Goal: Task Accomplishment & Management: Complete application form

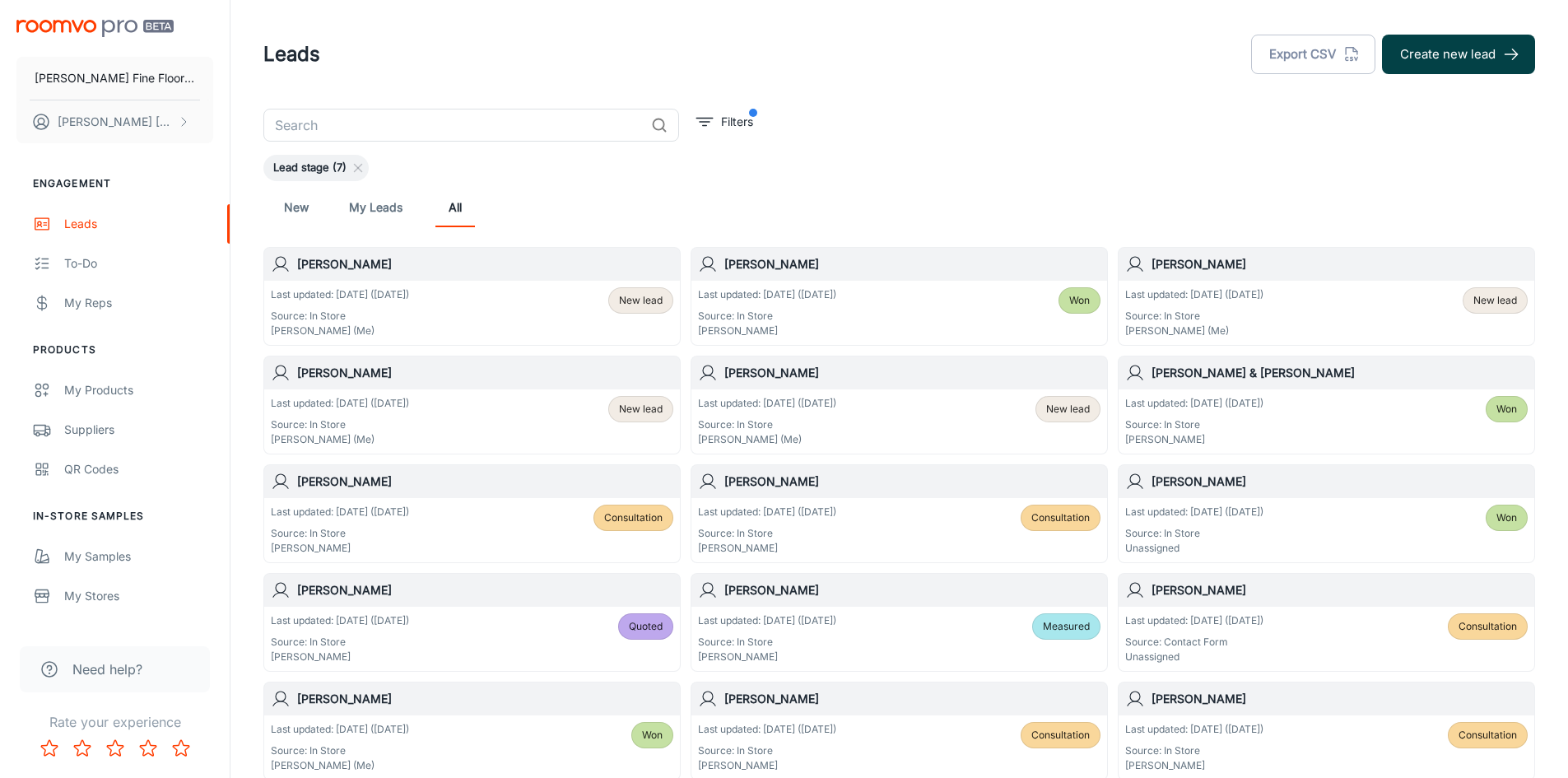
click at [1475, 58] on button "Create new lead" at bounding box center [1458, 54] width 153 height 40
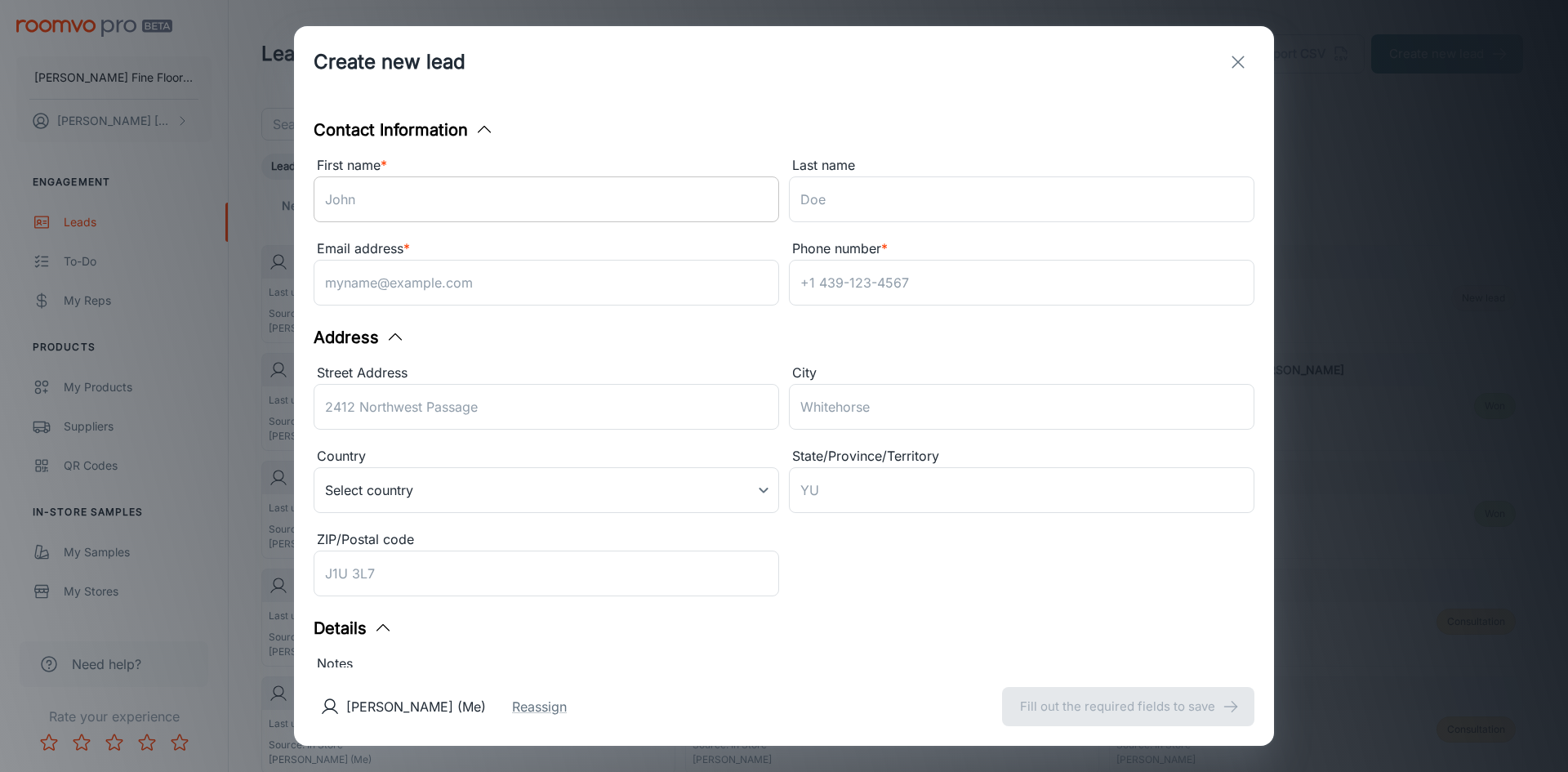
click at [429, 211] on input "First name *" at bounding box center [546, 199] width 466 height 45
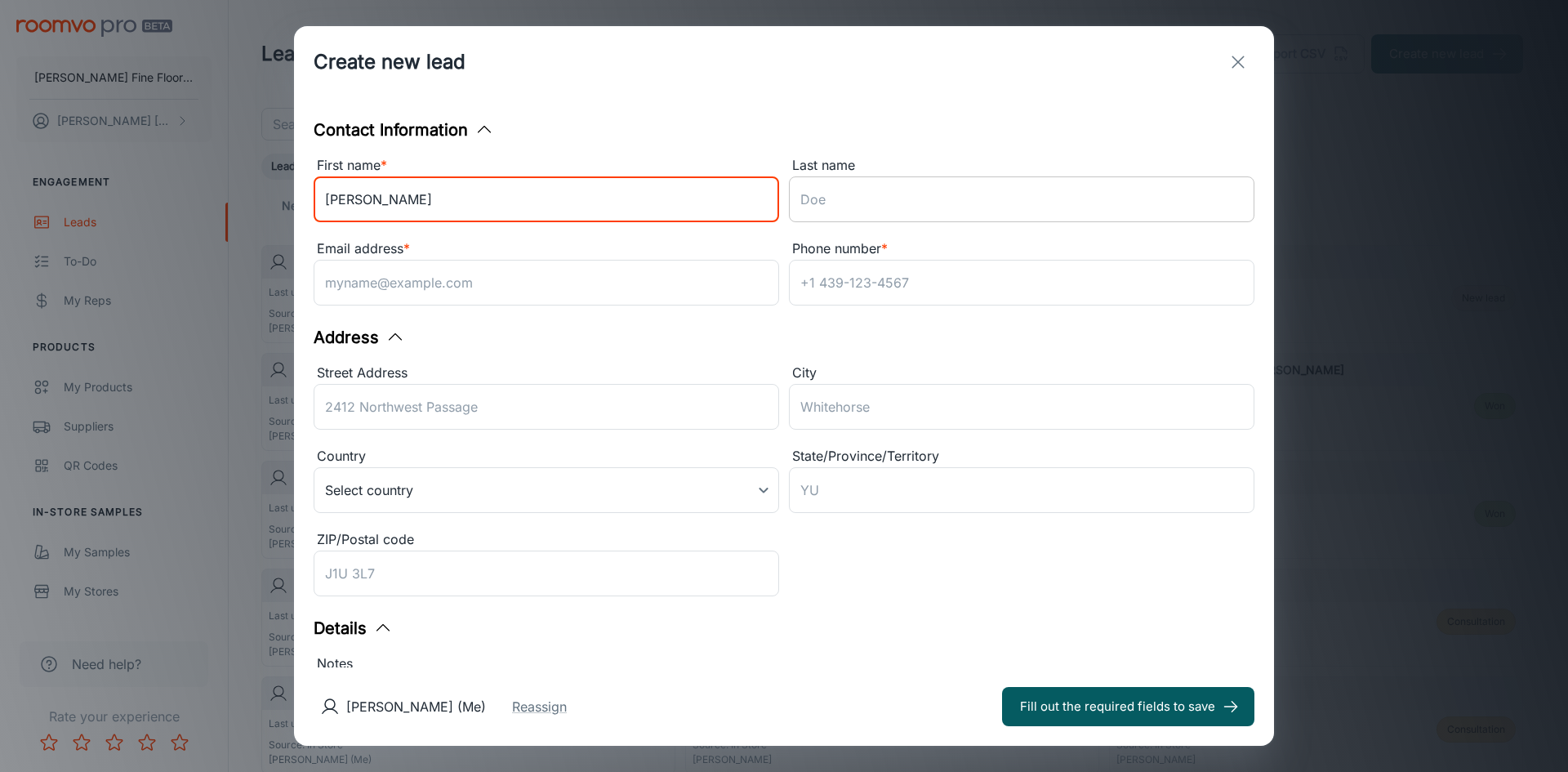
type input "[PERSON_NAME]"
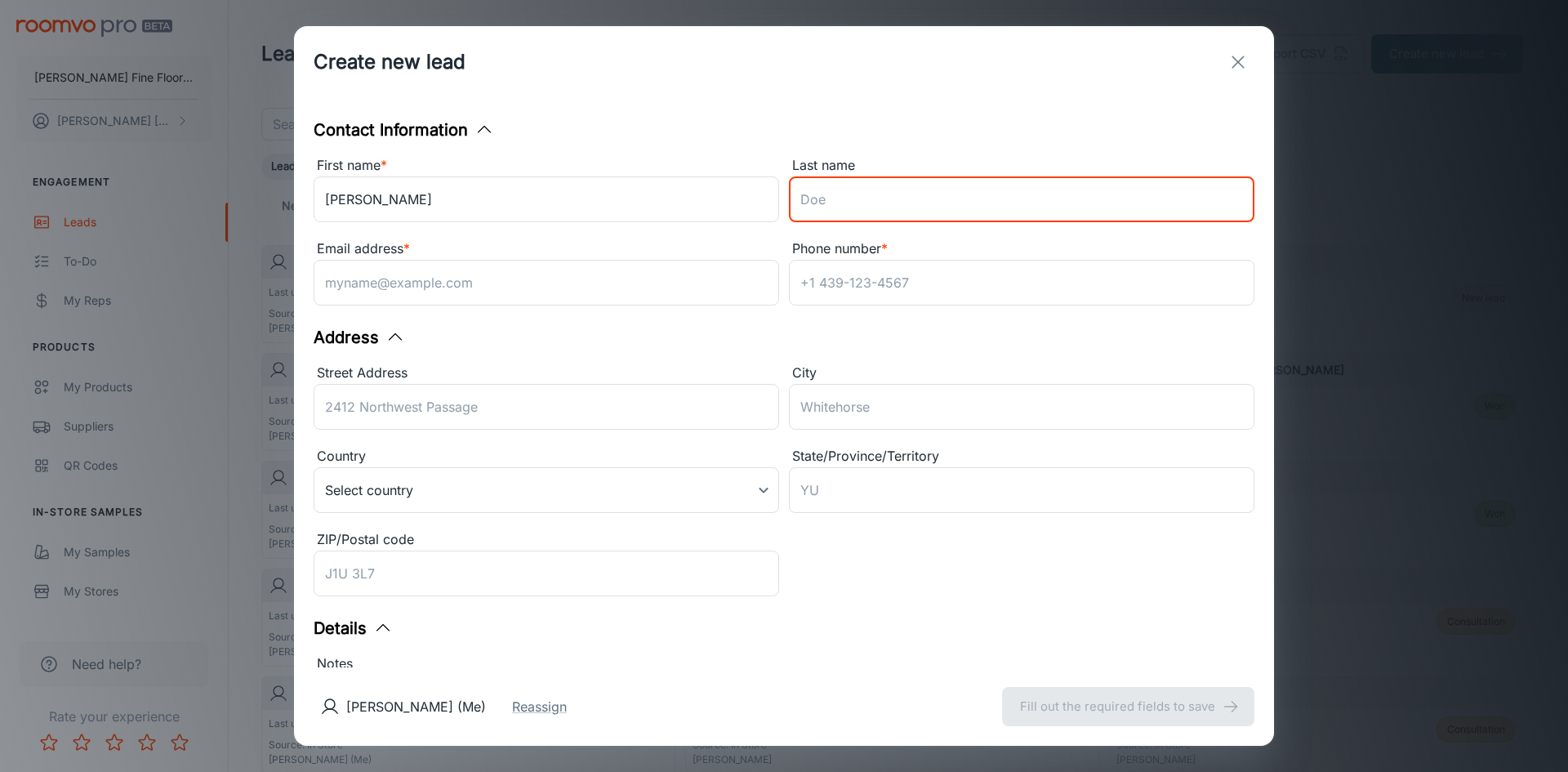
click at [842, 216] on input "Last name" at bounding box center [1022, 199] width 466 height 45
type input "[PERSON_NAME]"
drag, startPoint x: 398, startPoint y: 274, endPoint x: 500, endPoint y: 259, distance: 103.1
click at [398, 273] on input "Email address *" at bounding box center [546, 282] width 466 height 45
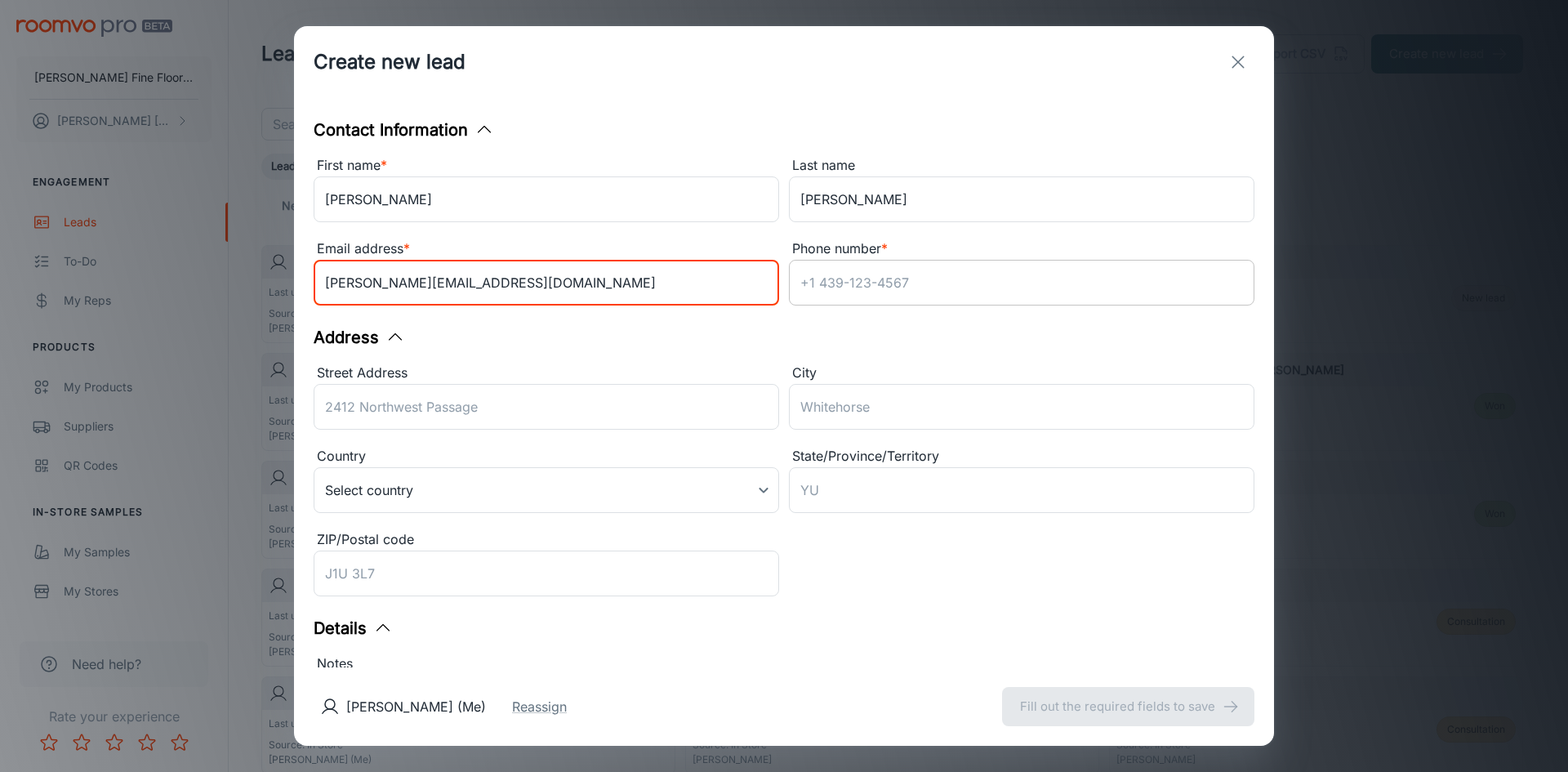
type input "[PERSON_NAME][EMAIL_ADDRESS][DOMAIN_NAME]"
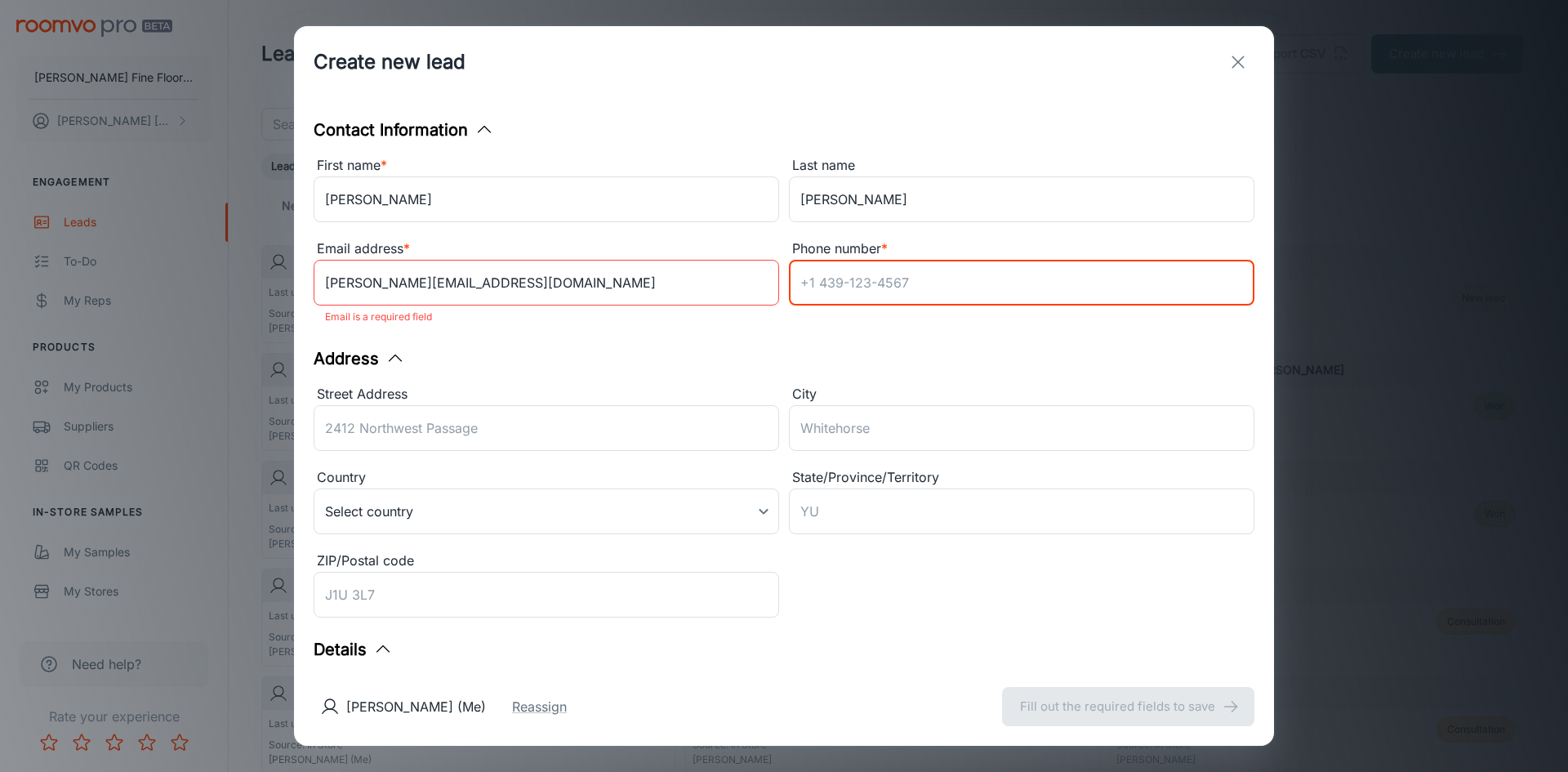
drag, startPoint x: 897, startPoint y: 290, endPoint x: 922, endPoint y: 268, distance: 33.3
click at [898, 289] on input "Phone number *" at bounding box center [1022, 282] width 466 height 45
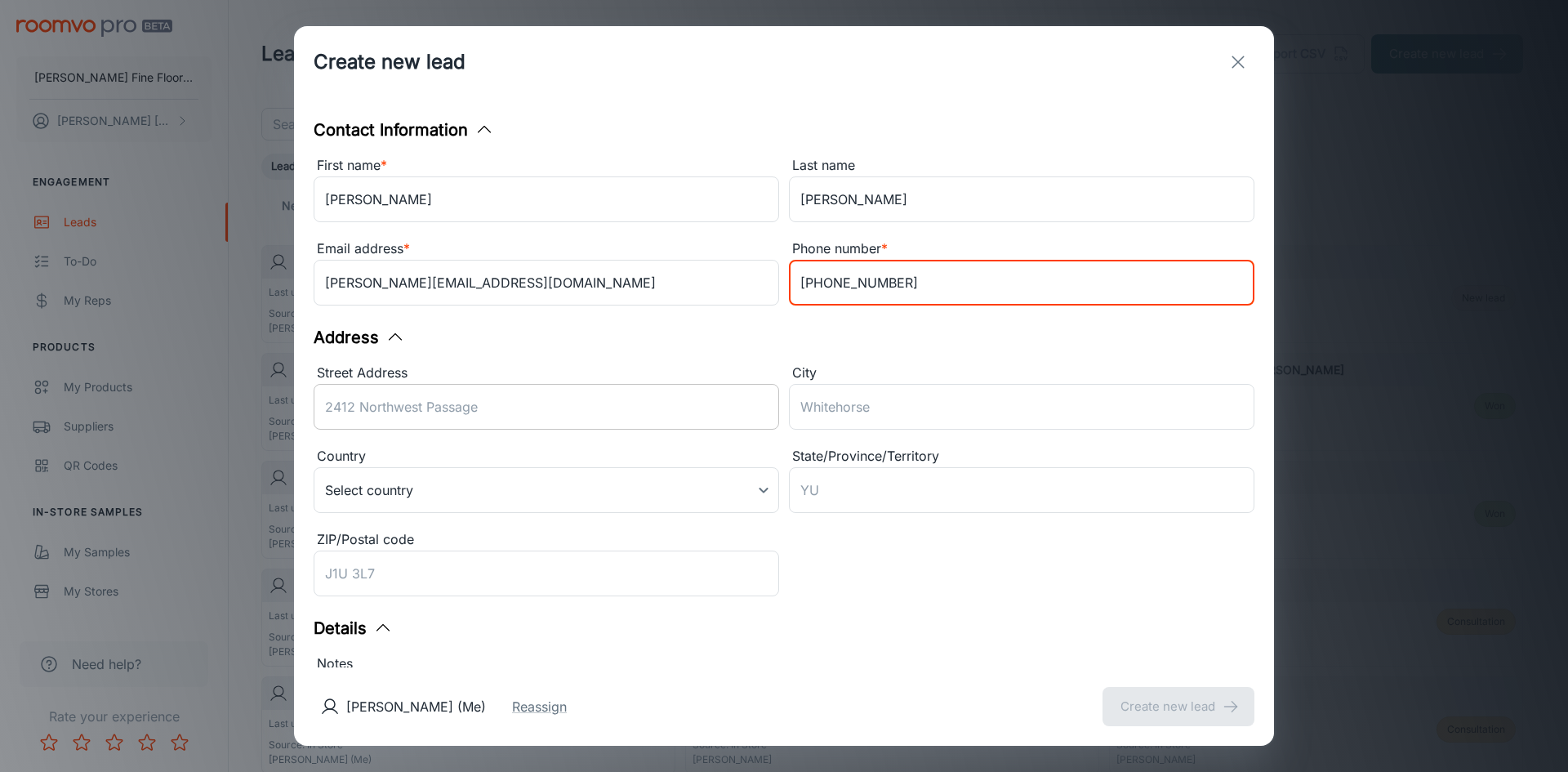
type input "[PHONE_NUMBER]"
click at [400, 403] on div "Street Address ​" at bounding box center [546, 399] width 466 height 74
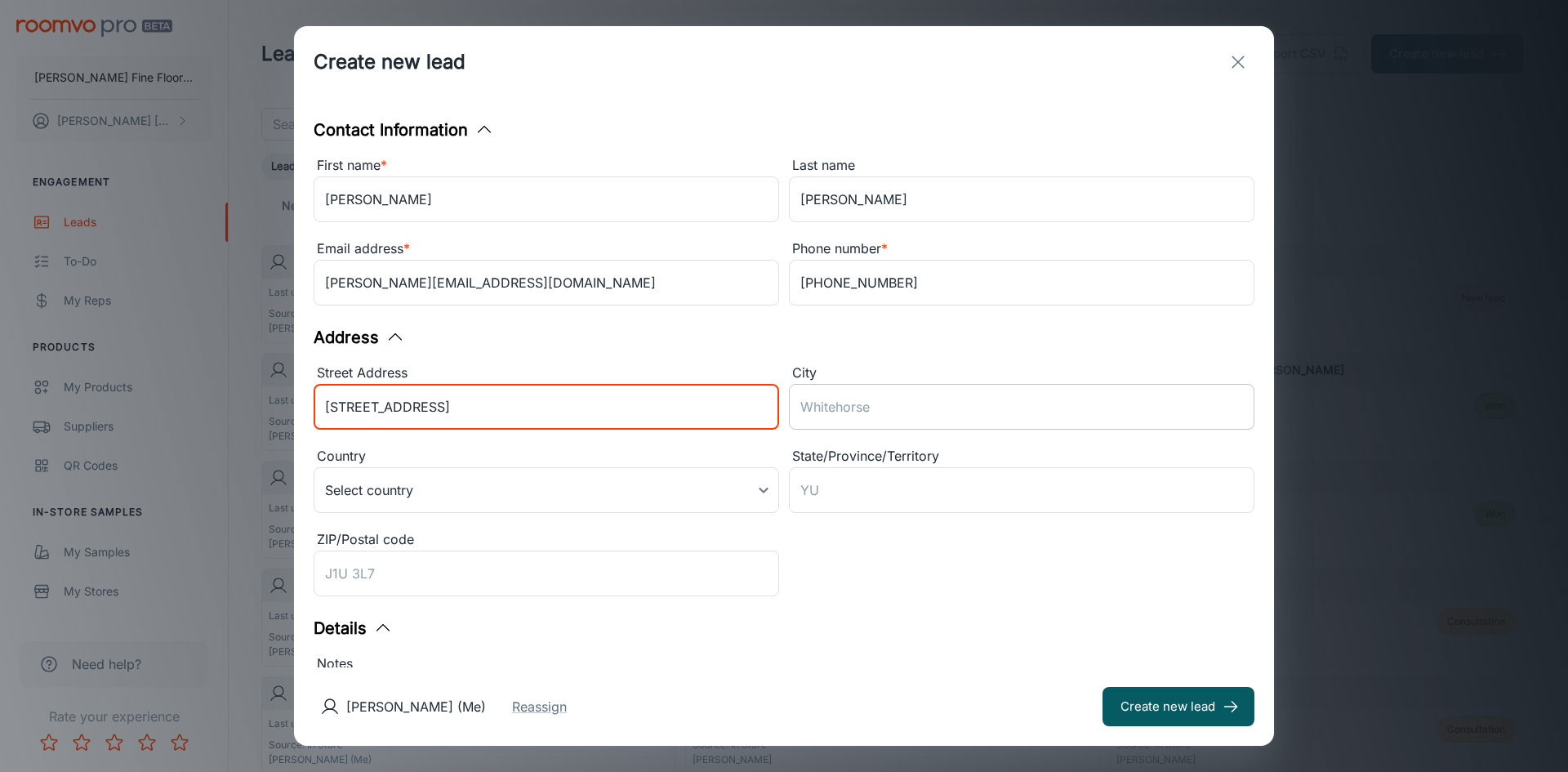
type input "[STREET_ADDRESS]"
click at [835, 403] on input "City" at bounding box center [1022, 406] width 466 height 45
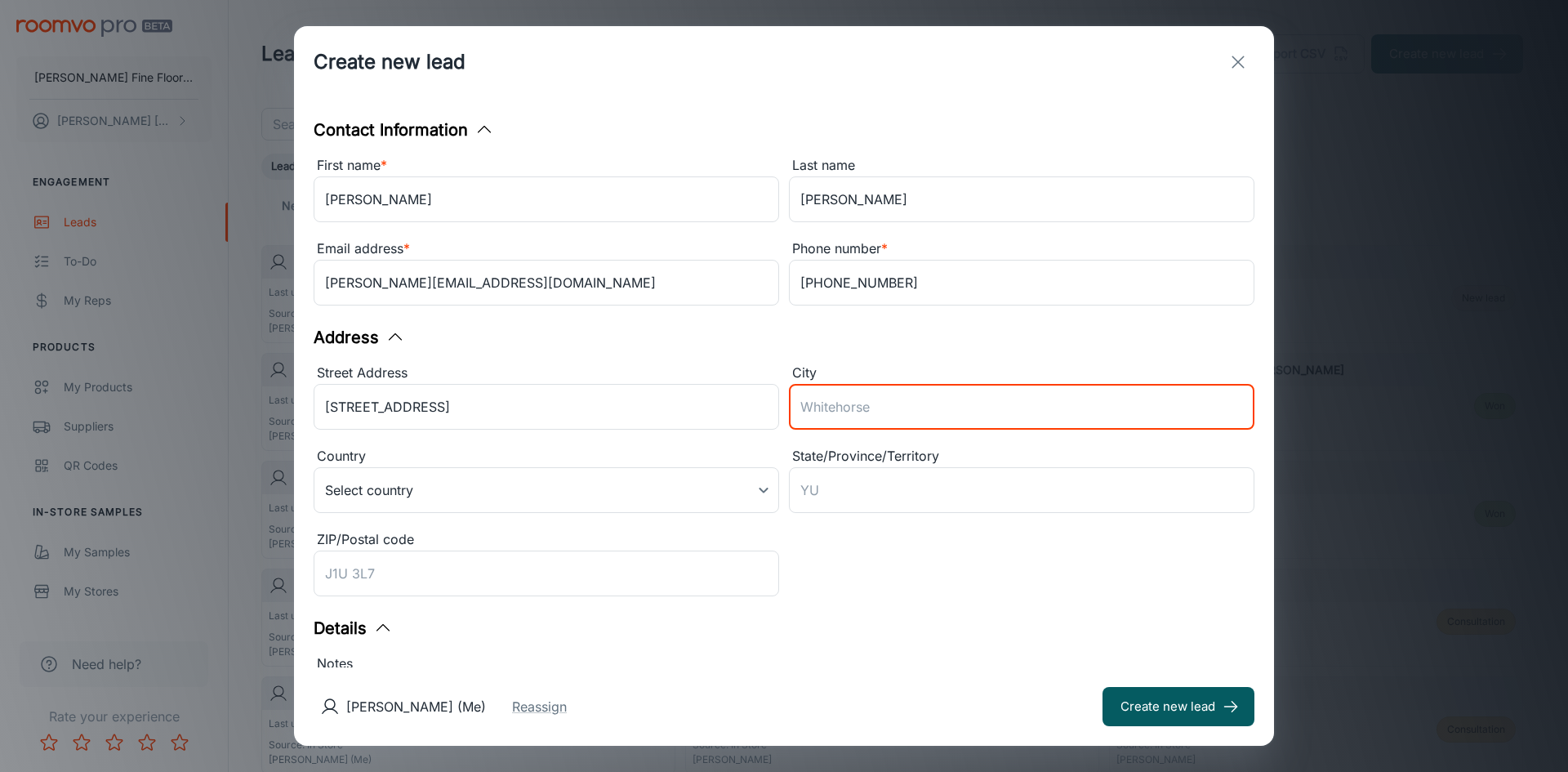
type input "Lincoln"
type input "[US_STATE]"
type input "95648"
click at [395, 492] on body "[PERSON_NAME] Fine Floors, Inc [PERSON_NAME] Engagement Leads To-do My Reps Pro…" at bounding box center [784, 386] width 1568 height 772
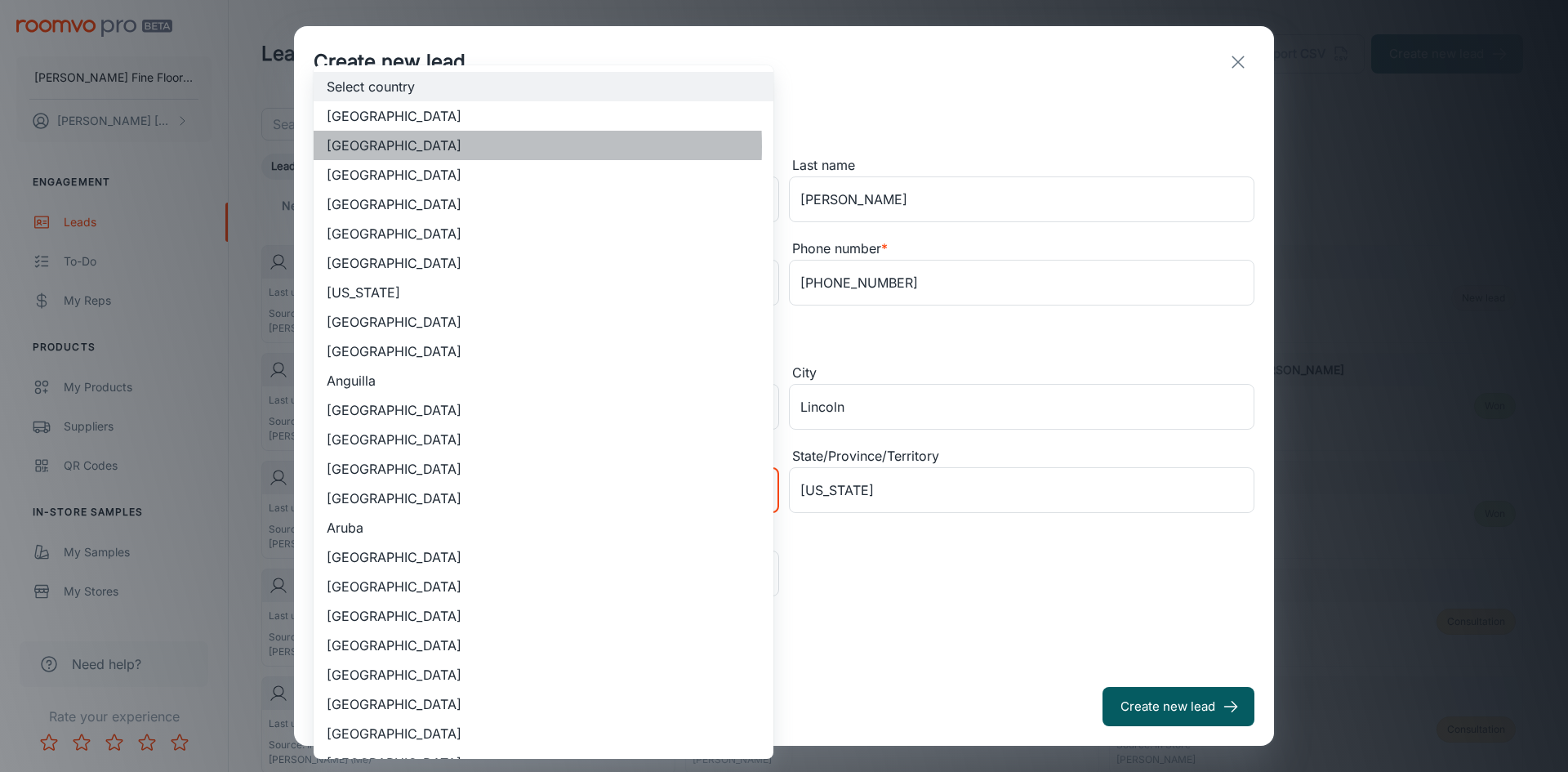
click at [407, 146] on li "[GEOGRAPHIC_DATA]" at bounding box center [544, 145] width 460 height 29
type input "US"
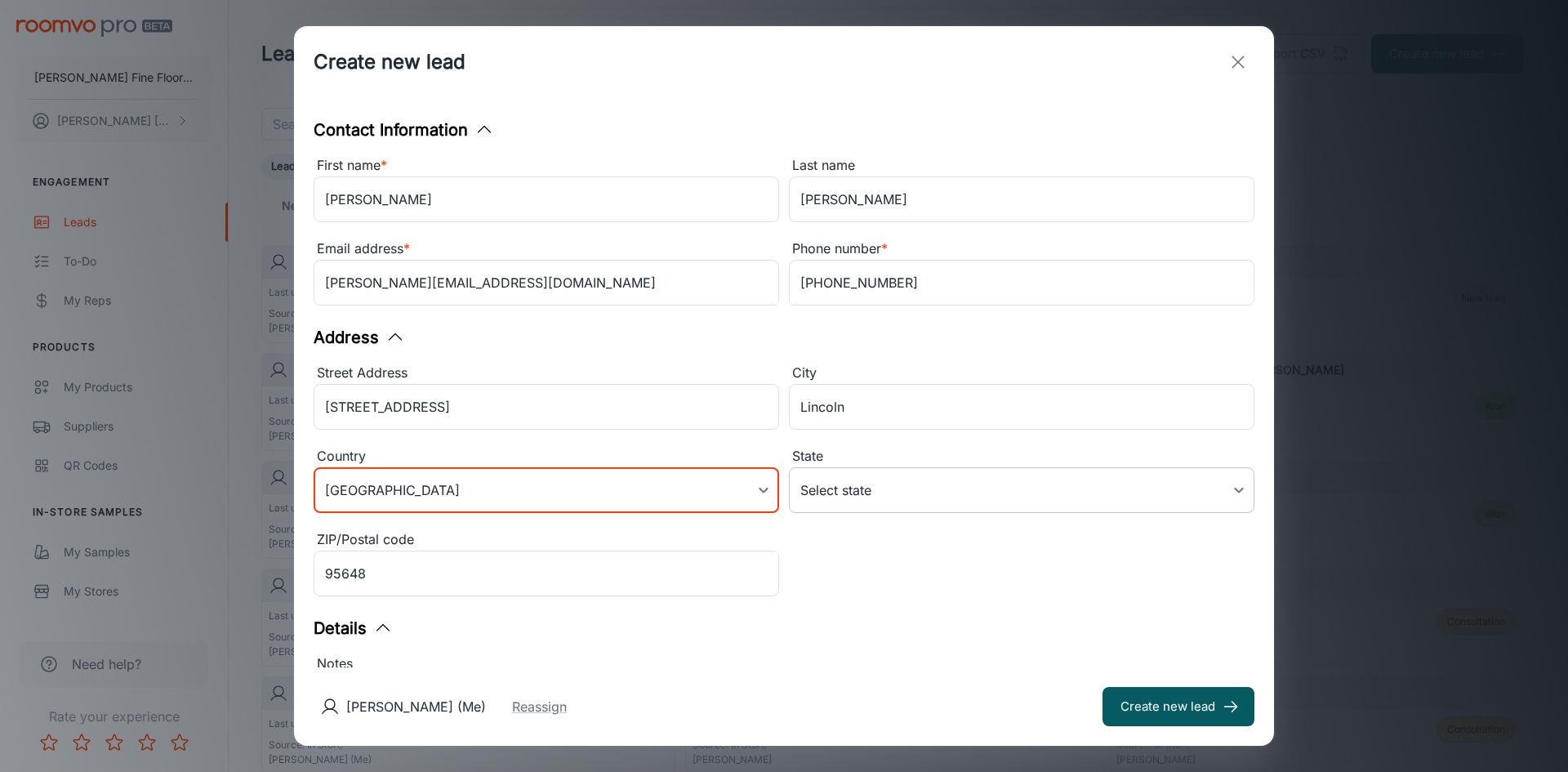
click at [881, 483] on body "[PERSON_NAME] Fine Floors, Inc [PERSON_NAME] Engagement Leads To-do My Reps Pro…" at bounding box center [784, 386] width 1568 height 772
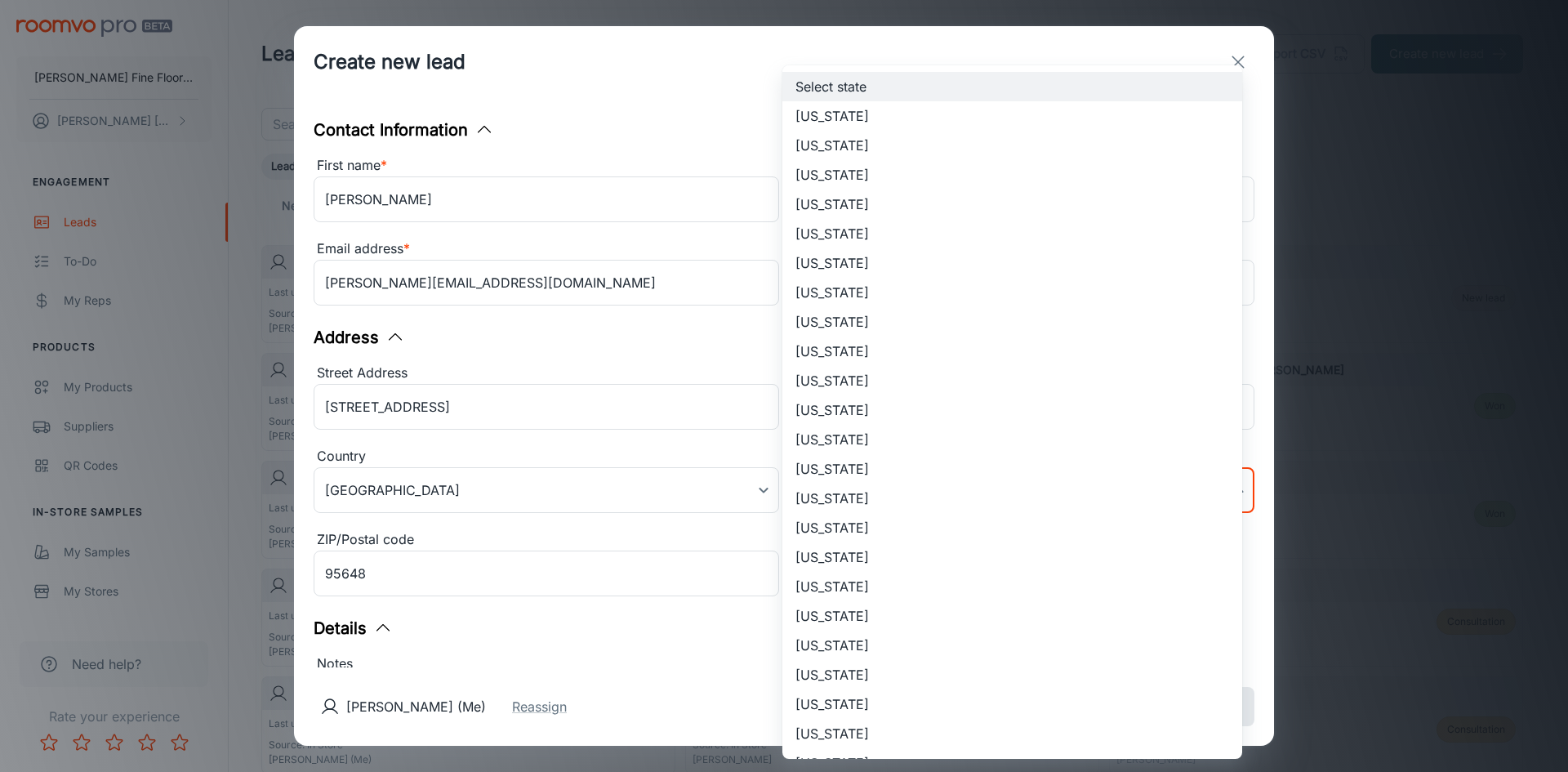
click at [828, 234] on li "[US_STATE]" at bounding box center [1012, 233] width 460 height 29
type input "[US_STATE]"
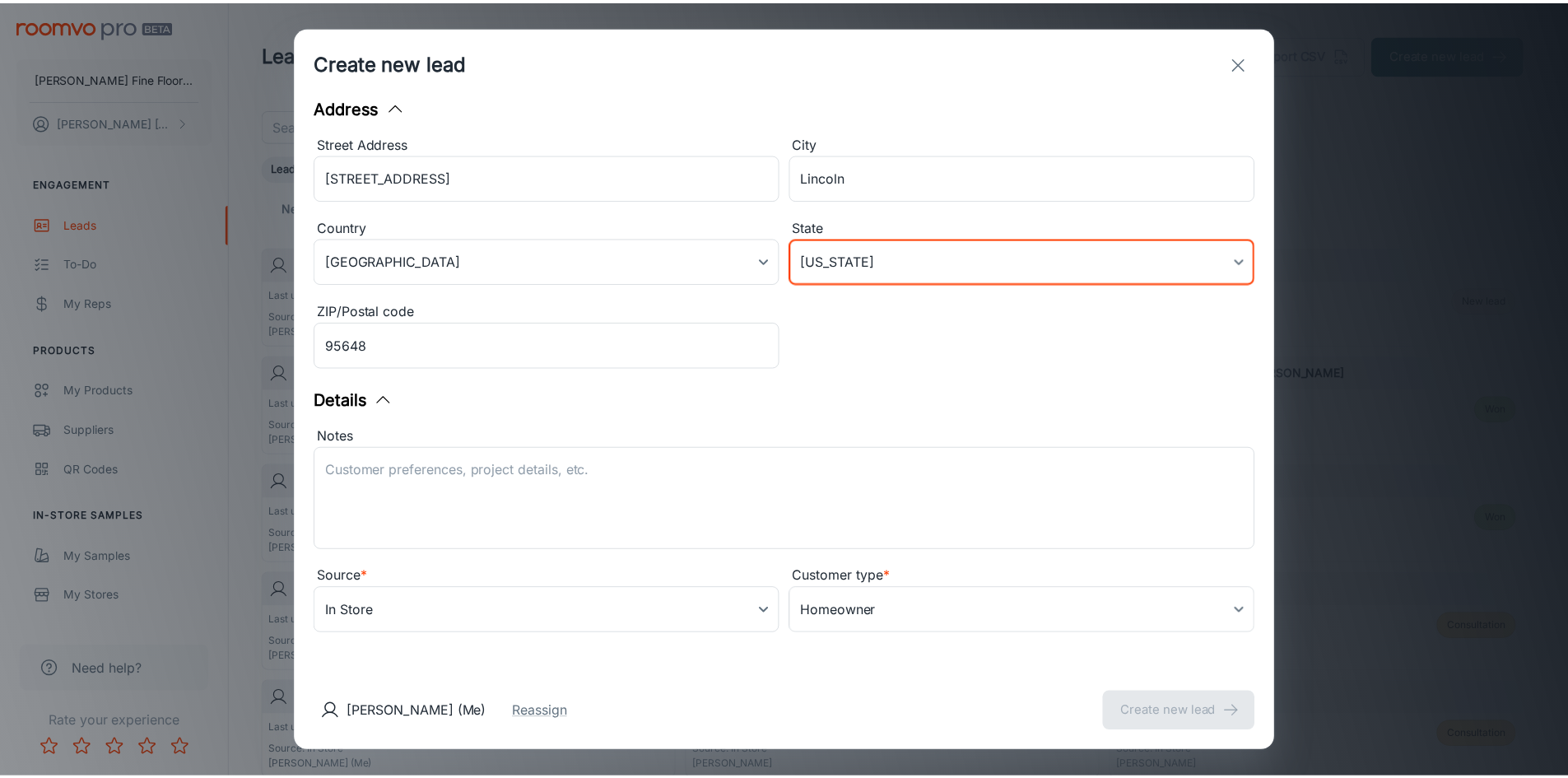
scroll to position [233, 0]
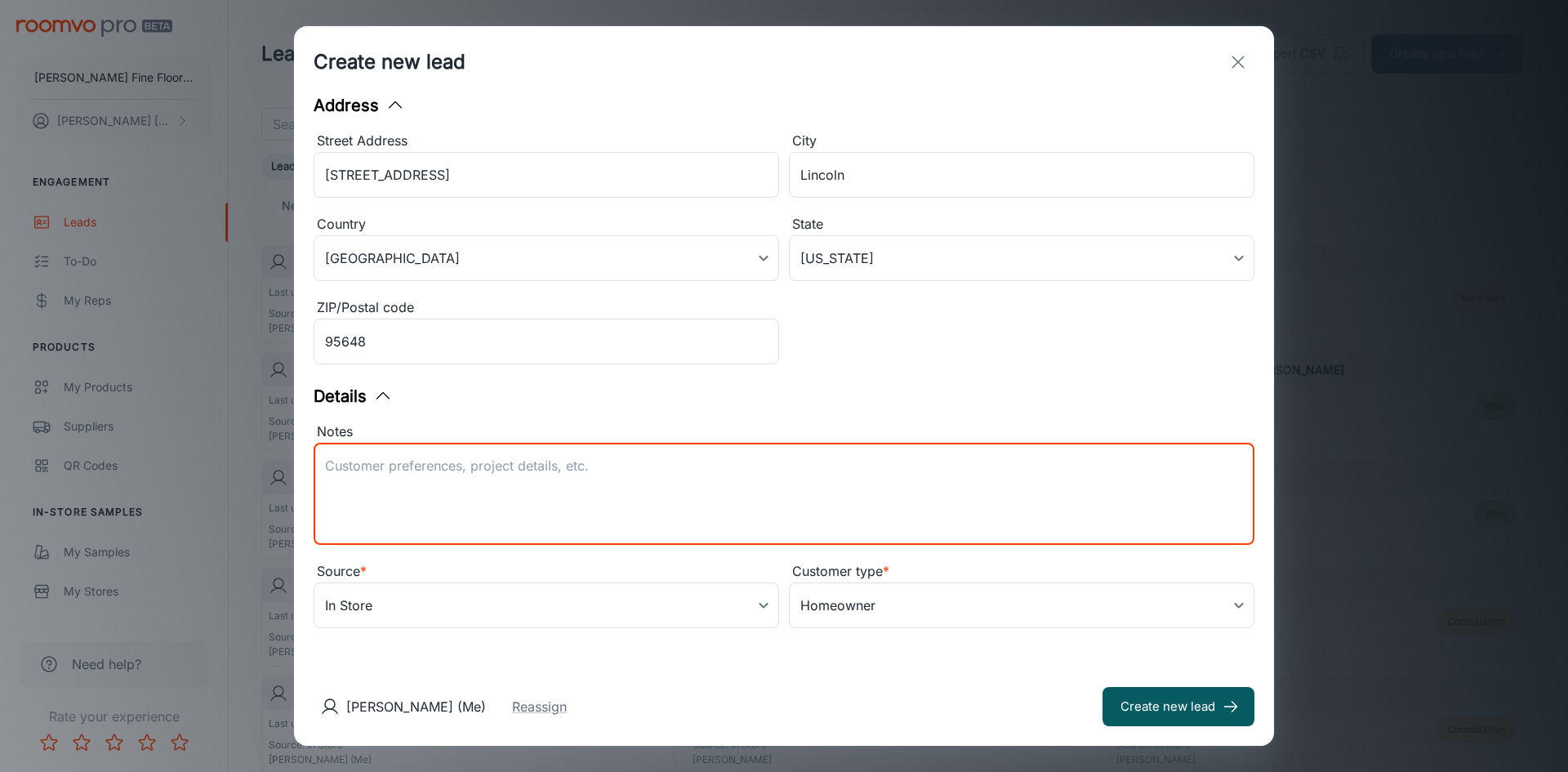
click at [366, 460] on textarea "Notes" at bounding box center [784, 494] width 918 height 76
type textarea "Matching Mohawk laminate for stairs and 350 sq ft landing Consultation [DATE] 1…"
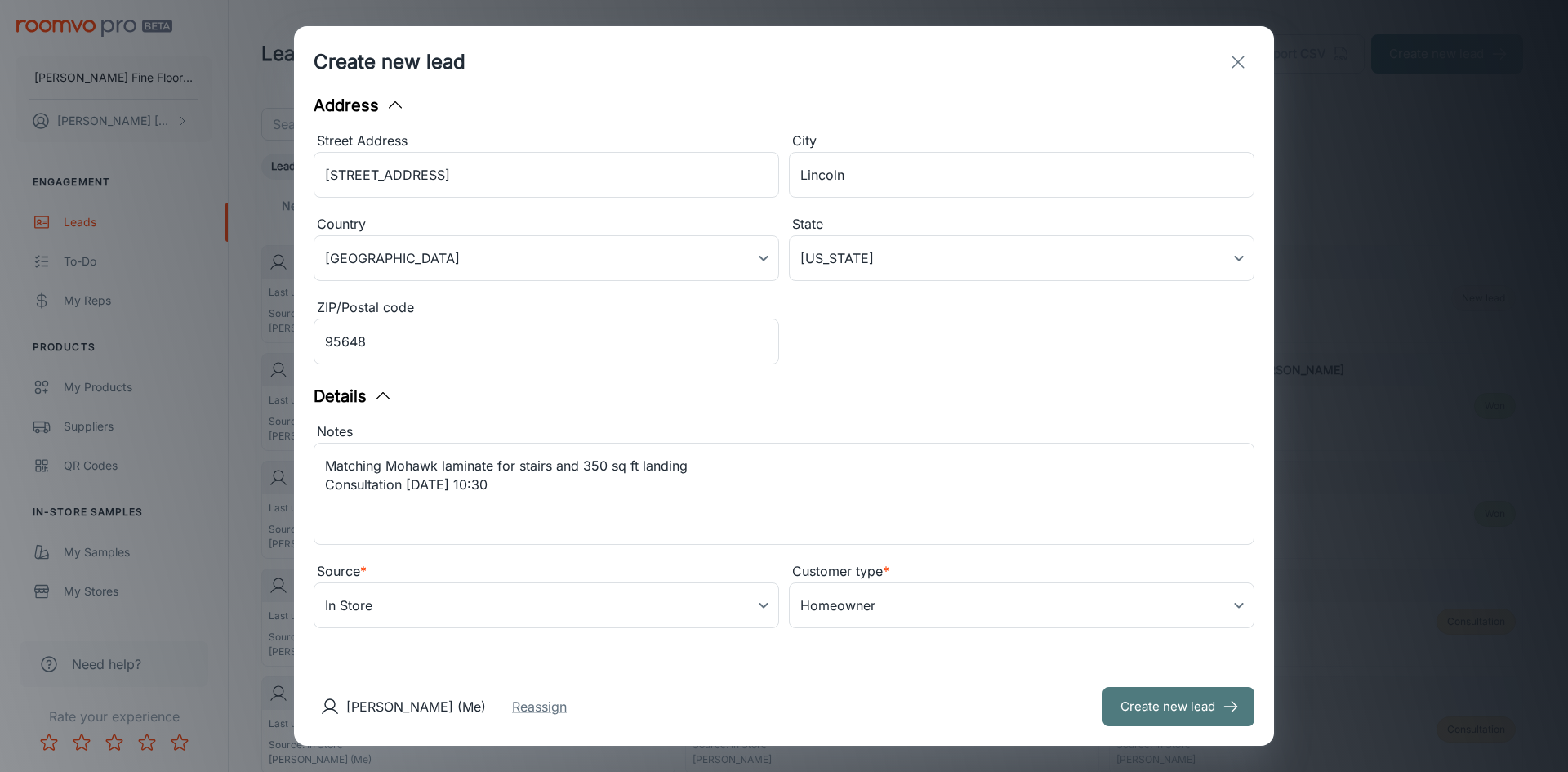
click at [1156, 707] on button "Create new lead" at bounding box center [1179, 706] width 152 height 39
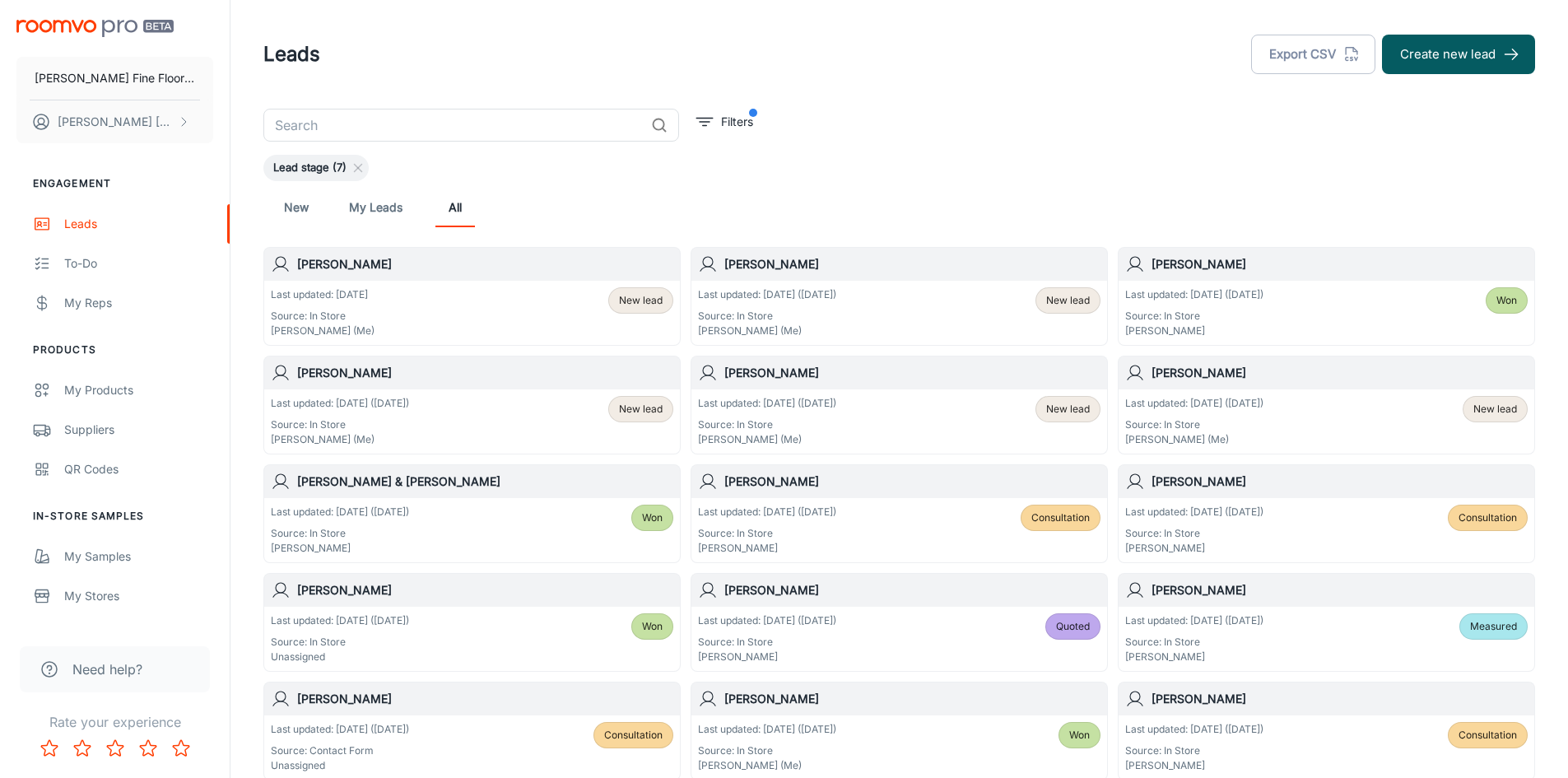
click at [430, 300] on div "Last updated: [DATE] Source: In Store [PERSON_NAME] (Me) New lead" at bounding box center [472, 313] width 403 height 51
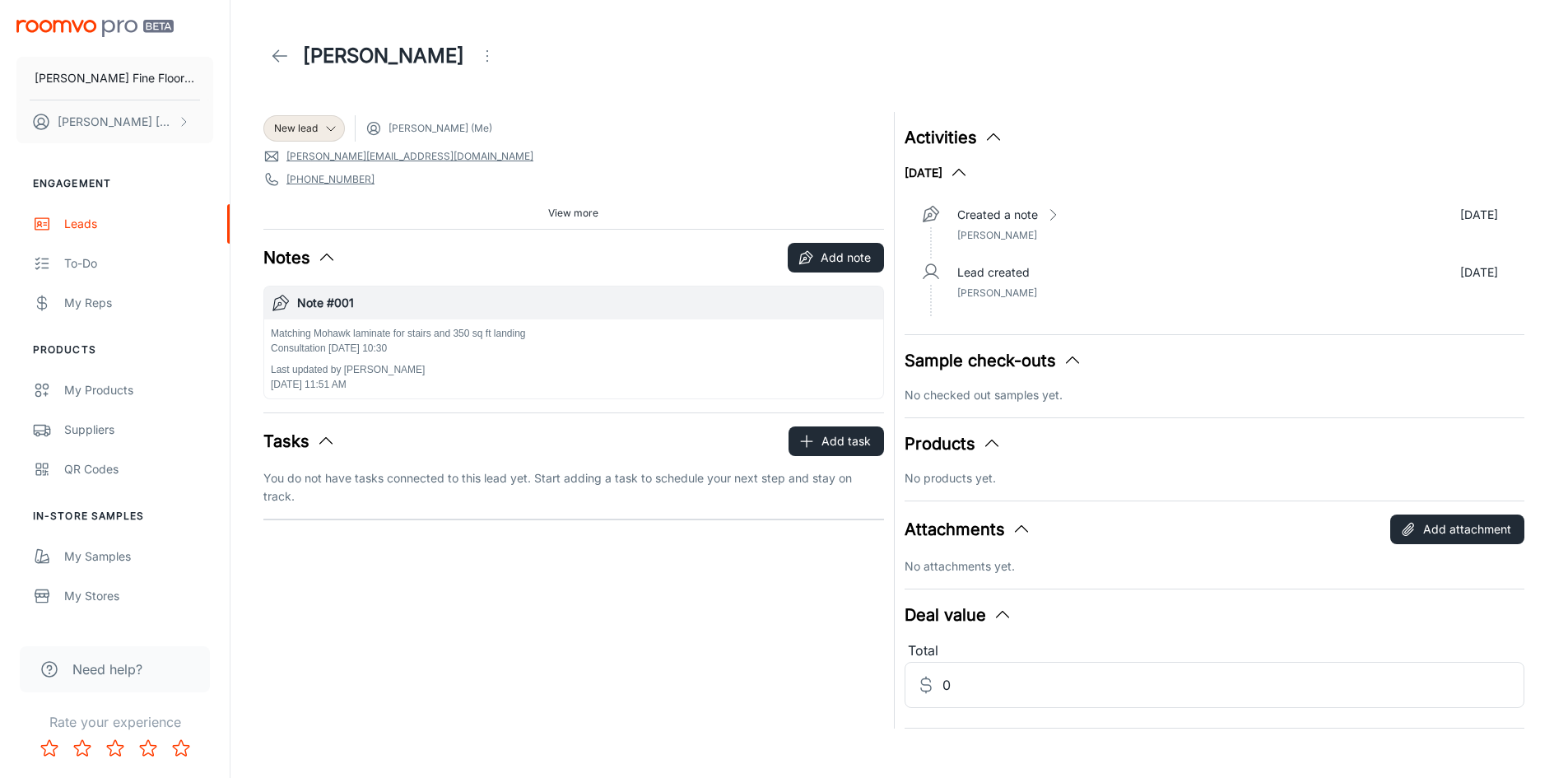
click at [272, 55] on icon at bounding box center [279, 55] width 19 height 19
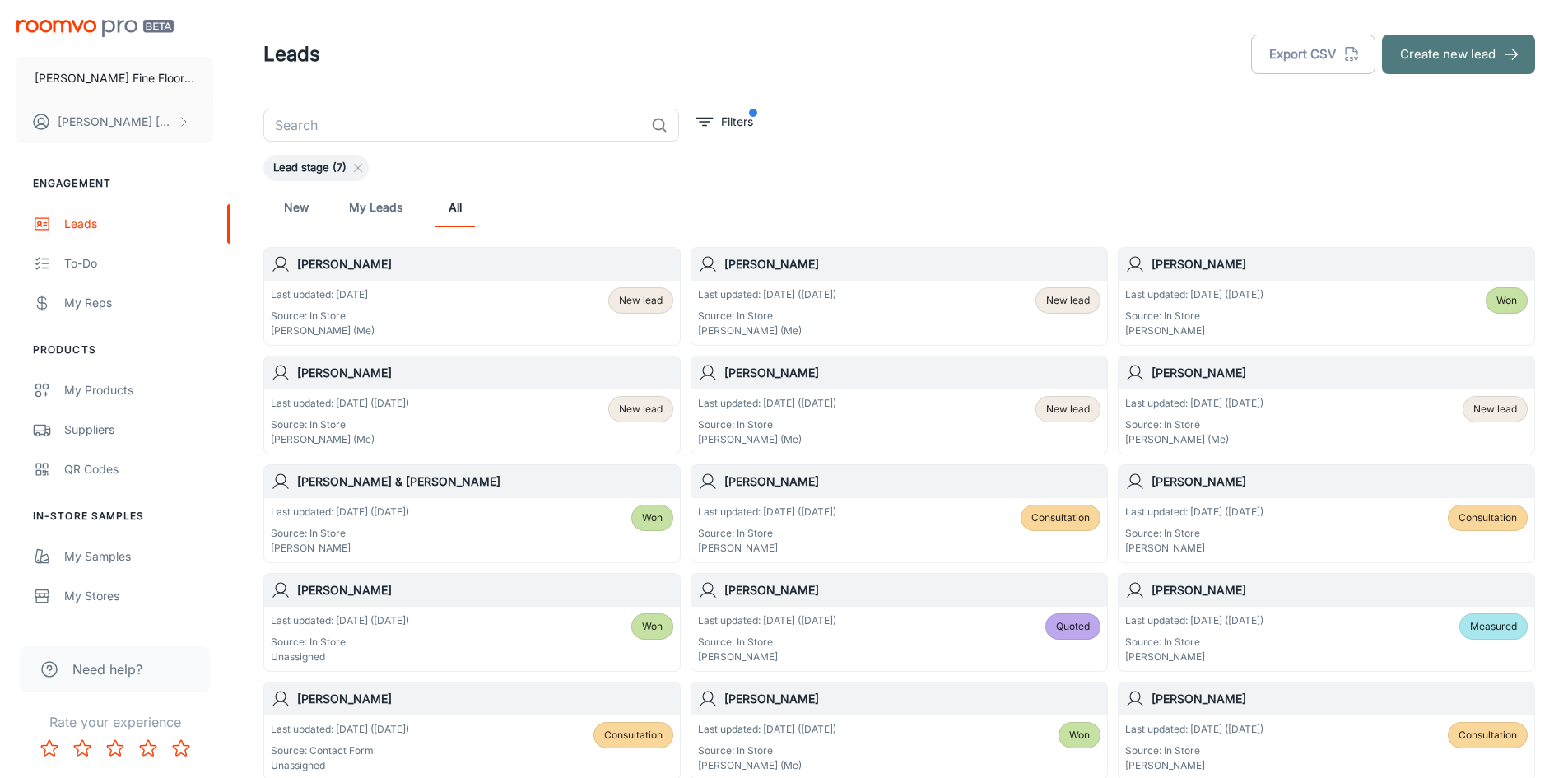
click at [1454, 54] on button "Create new lead" at bounding box center [1458, 54] width 153 height 40
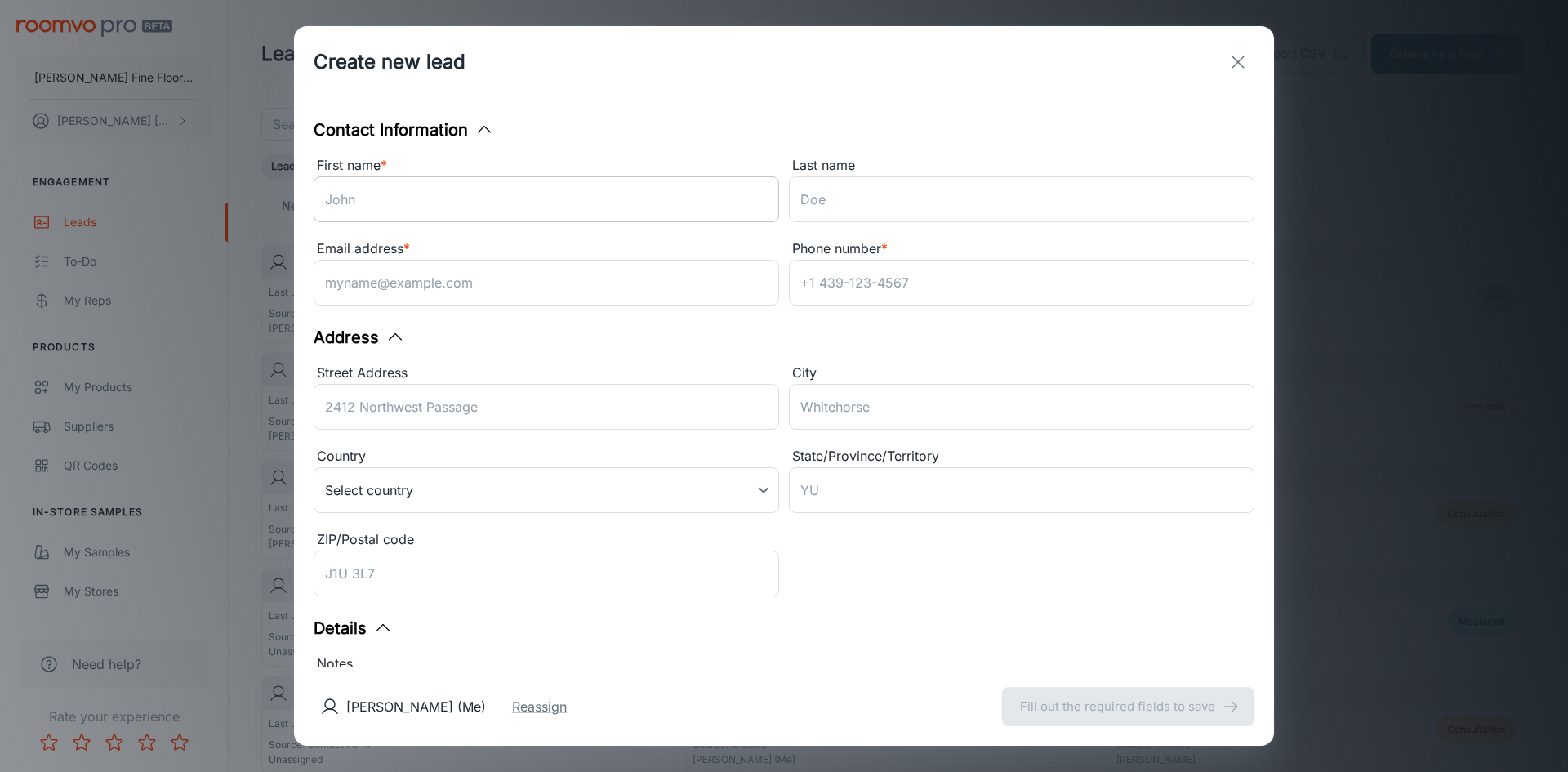
click at [332, 201] on input "First name *" at bounding box center [546, 199] width 466 height 45
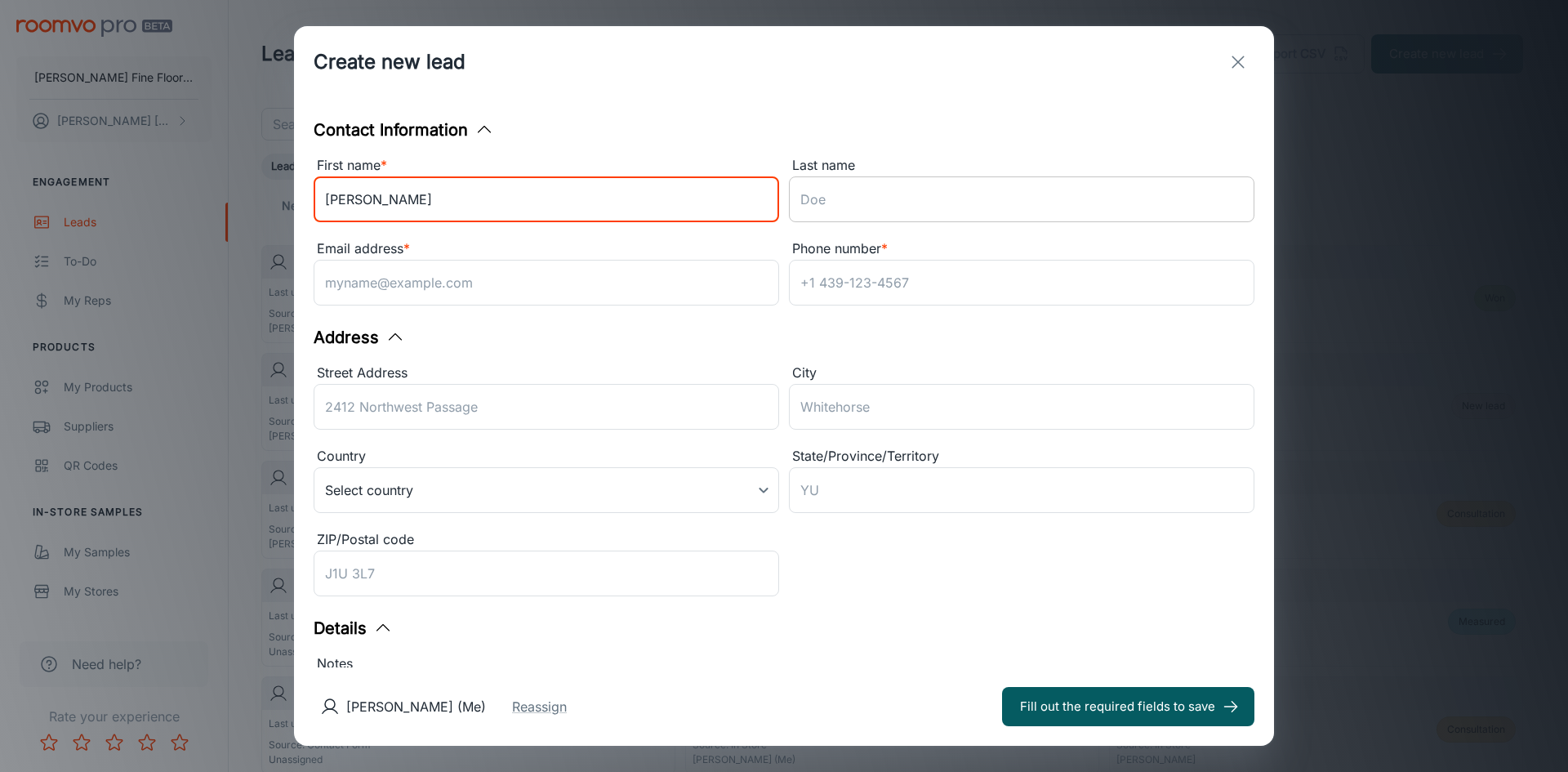
type input "[PERSON_NAME]"
click at [841, 204] on input "Last name" at bounding box center [1022, 199] width 466 height 45
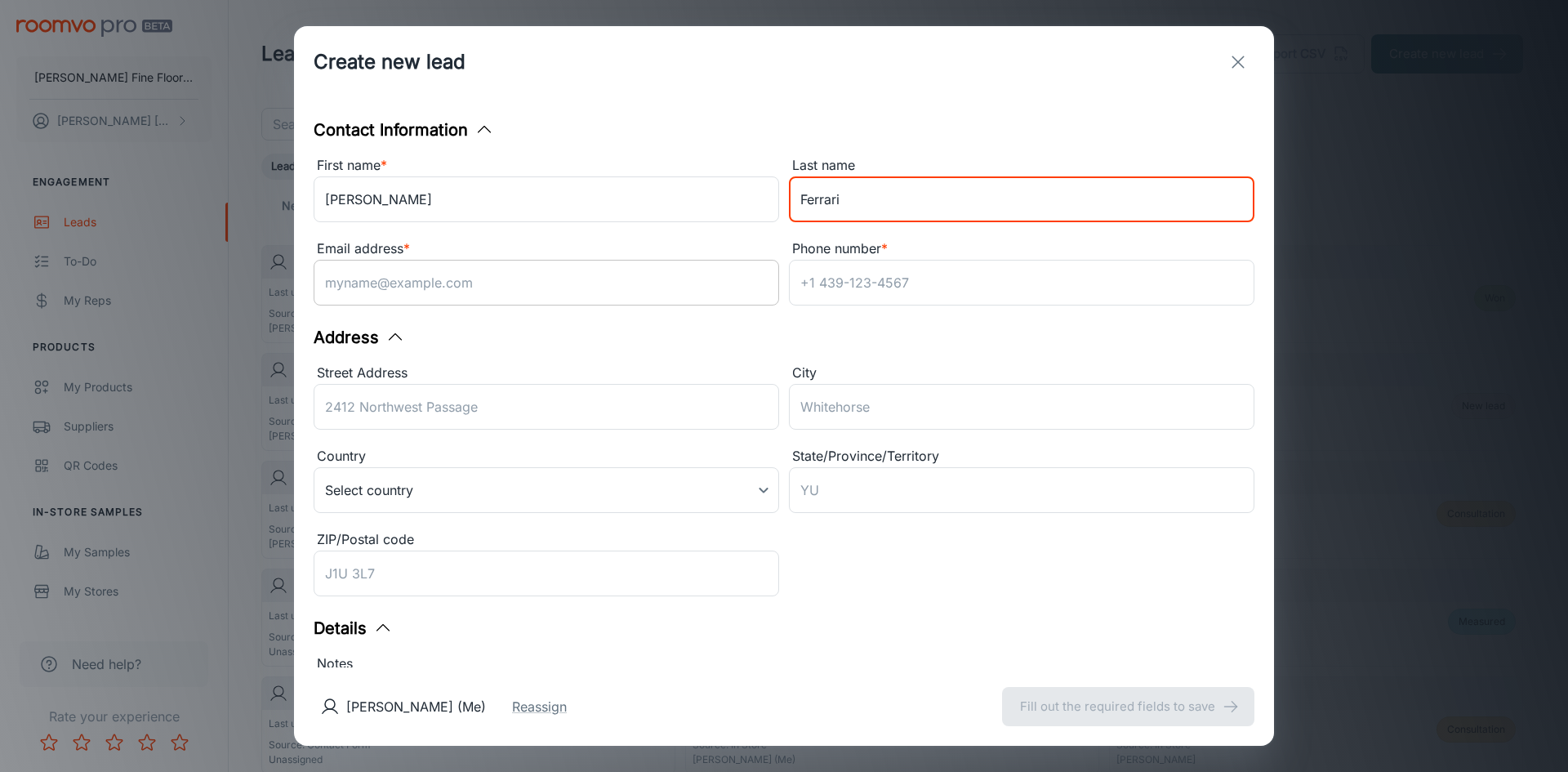
type input "Ferrari"
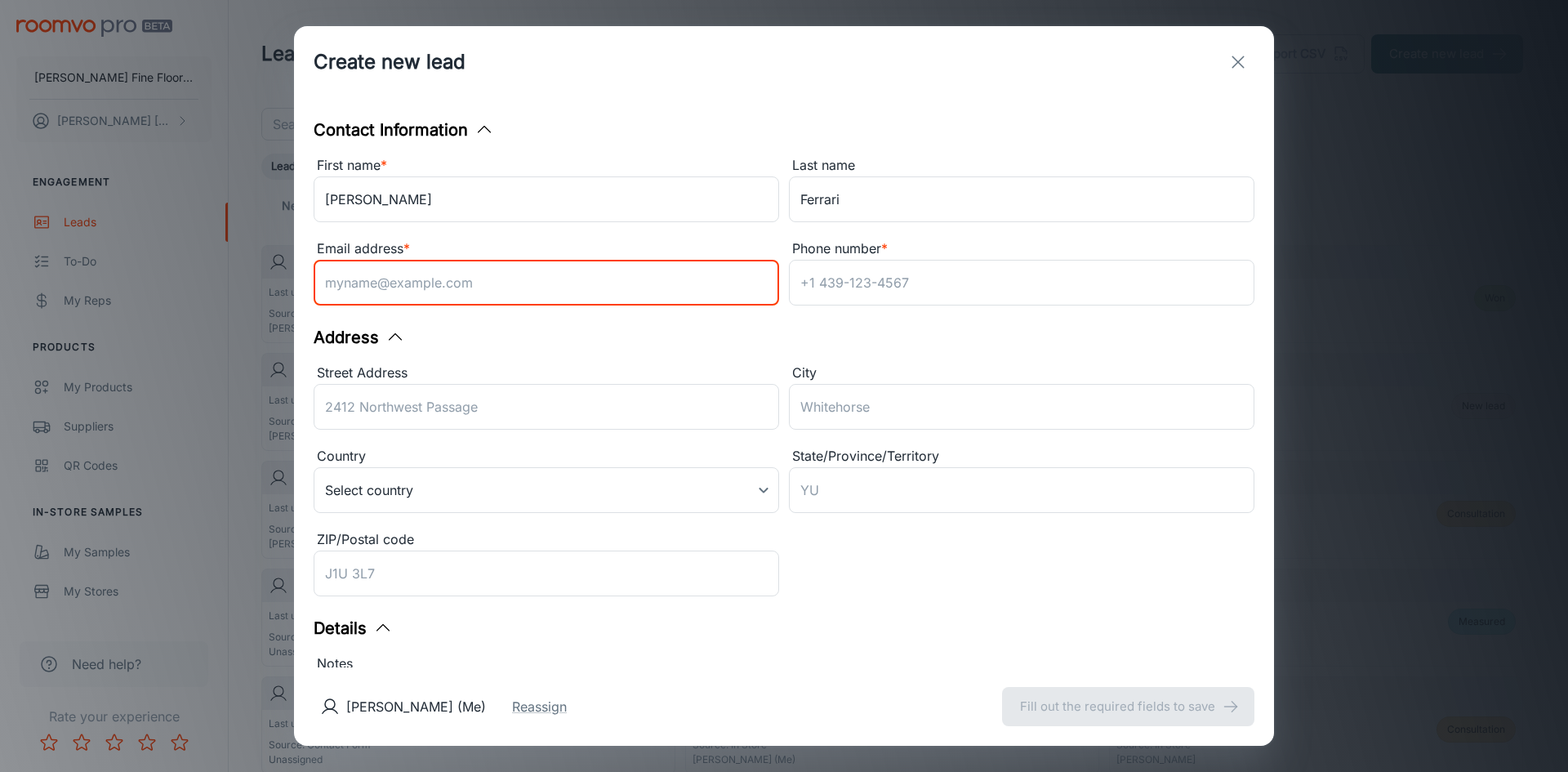
click at [413, 271] on input "Email address *" at bounding box center [546, 282] width 466 height 45
click at [839, 279] on input "Phone number *" at bounding box center [1022, 282] width 466 height 45
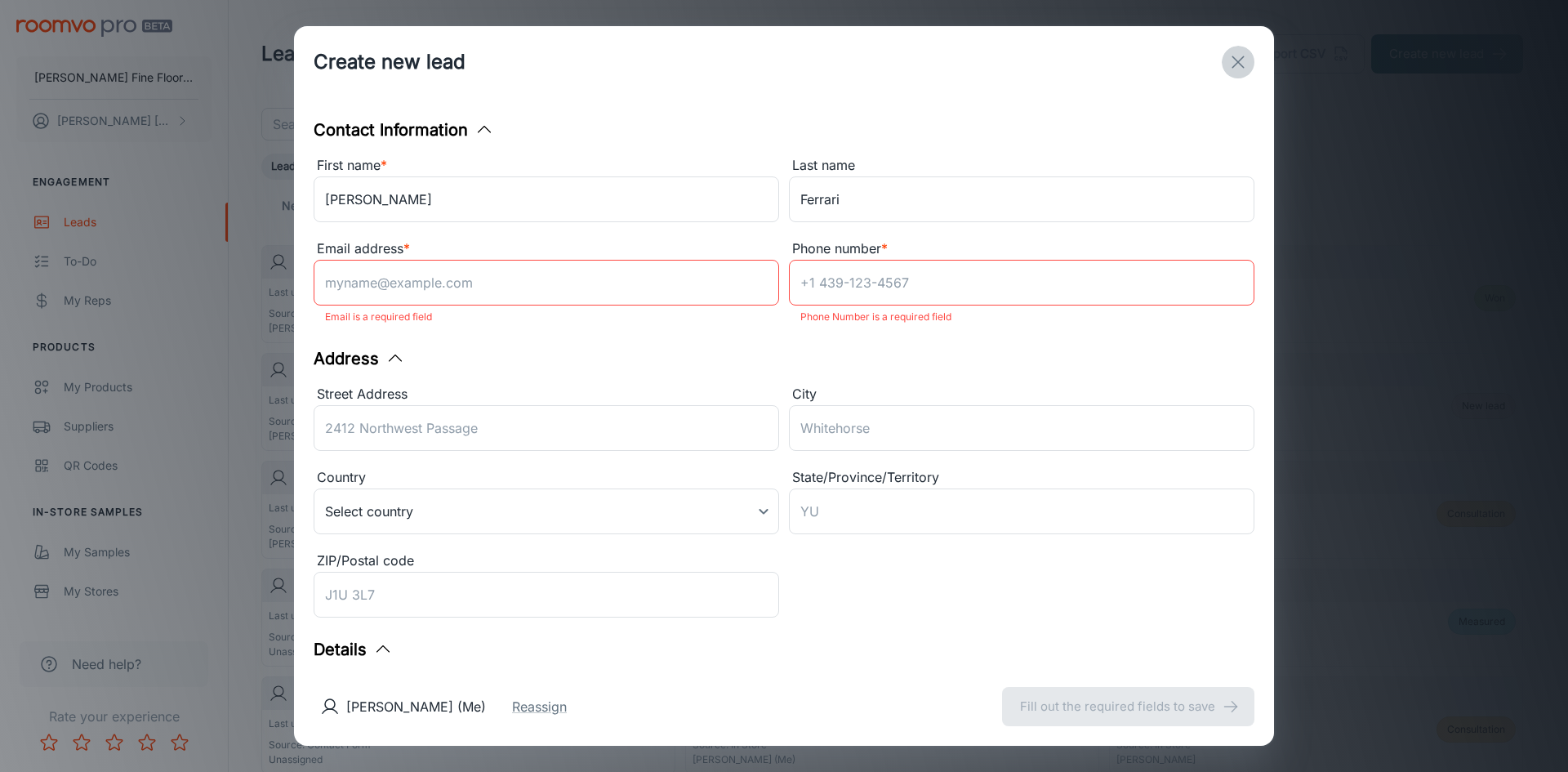
click at [1239, 60] on icon "exit" at bounding box center [1237, 61] width 19 height 19
